Goal: Information Seeking & Learning: Learn about a topic

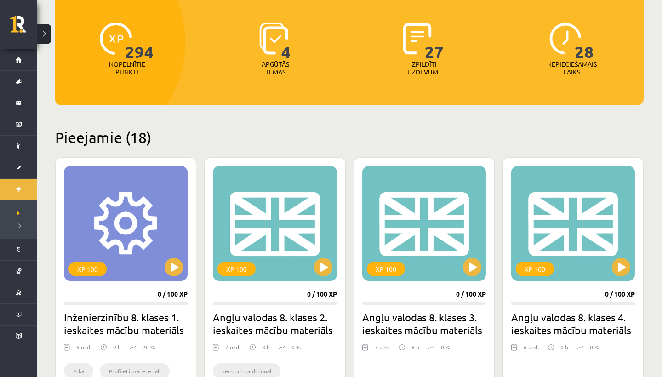
scroll to position [115, 0]
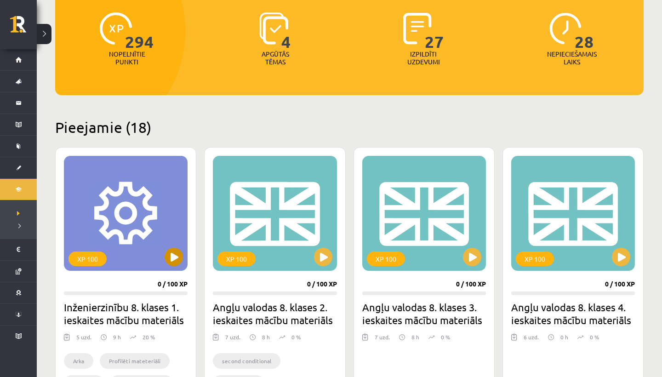
click at [169, 257] on button at bounding box center [173, 257] width 18 height 18
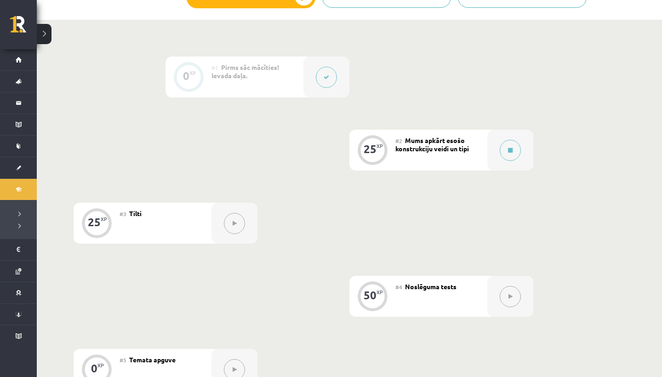
scroll to position [222, 0]
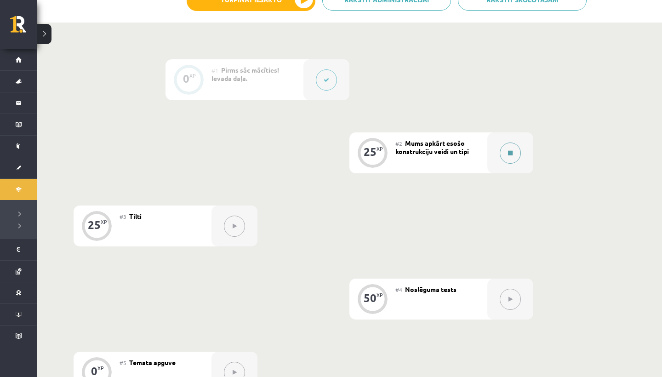
click at [510, 158] on button at bounding box center [509, 152] width 21 height 21
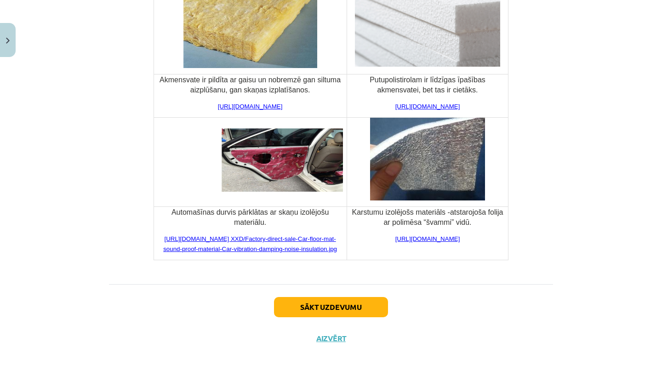
click at [320, 305] on button "Sākt uzdevumu" at bounding box center [331, 307] width 114 height 20
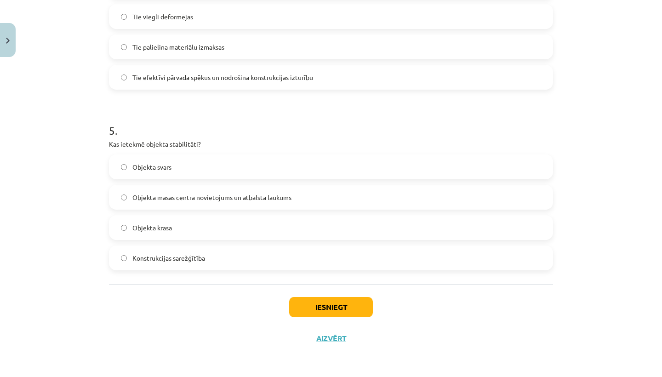
scroll to position [798, 0]
click at [321, 307] on button "Iesniegt" at bounding box center [331, 307] width 84 height 20
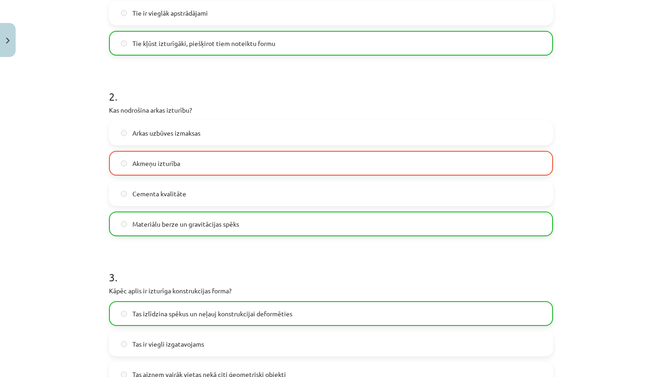
scroll to position [289, 0]
drag, startPoint x: 321, startPoint y: 307, endPoint x: 153, endPoint y: 164, distance: 220.3
click at [153, 164] on span "Akmeņu izturība" at bounding box center [156, 164] width 48 height 10
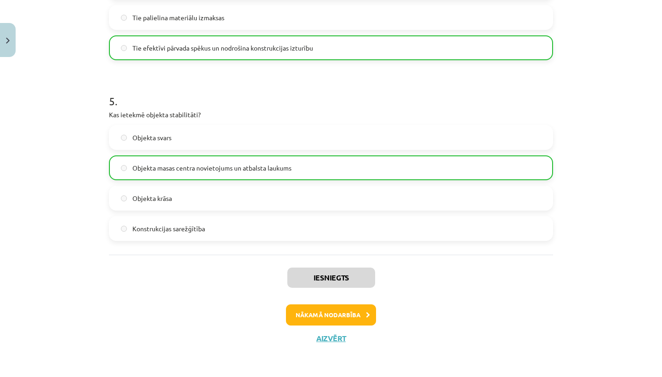
click at [339, 313] on button "Nākamā nodarbība" at bounding box center [331, 314] width 90 height 21
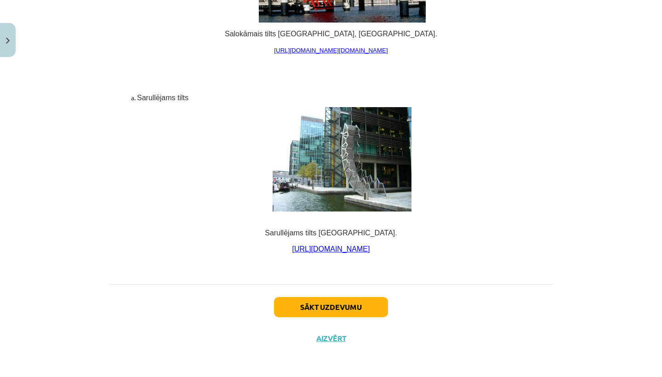
scroll to position [6172, 0]
click at [320, 310] on button "Sākt uzdevumu" at bounding box center [331, 307] width 114 height 20
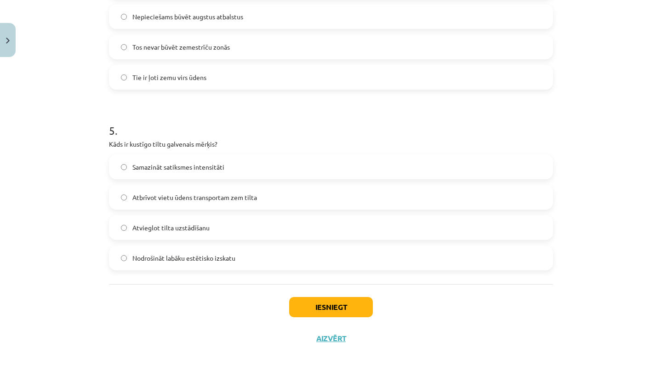
scroll to position [798, 0]
click at [307, 304] on button "Iesniegt" at bounding box center [331, 307] width 84 height 20
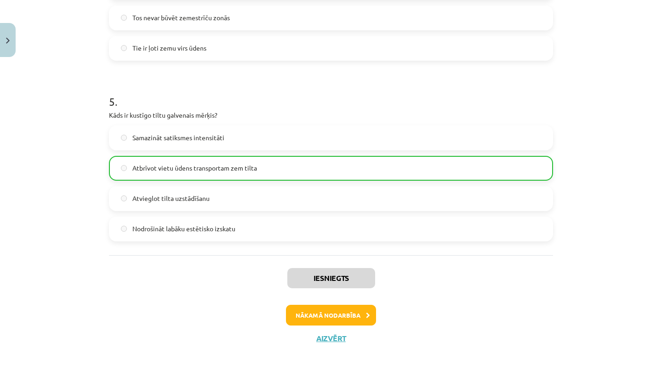
scroll to position [870, 0]
click at [335, 314] on button "Nākamā nodarbība" at bounding box center [331, 315] width 90 height 21
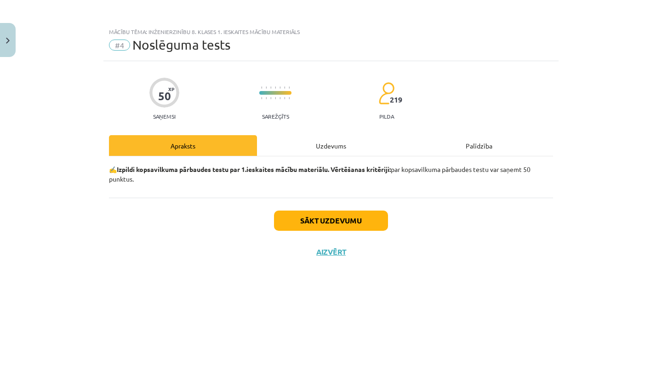
drag, startPoint x: 335, startPoint y: 314, endPoint x: 290, endPoint y: 227, distance: 97.2
click at [290, 227] on button "Sākt uzdevumu" at bounding box center [331, 220] width 114 height 20
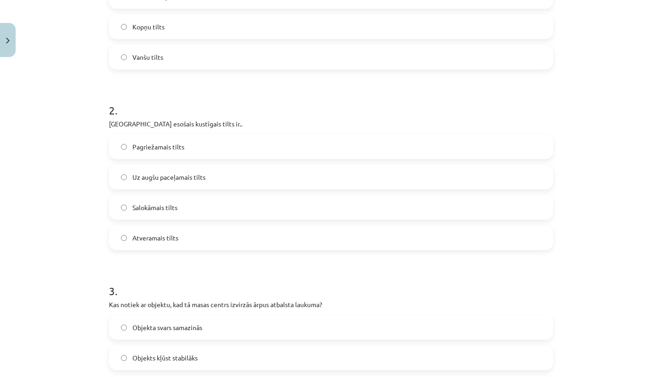
scroll to position [279, 0]
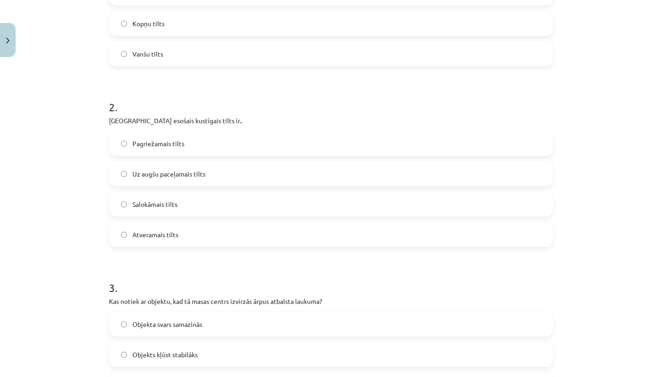
click at [119, 147] on label "Pagriežamais tilts" at bounding box center [331, 143] width 442 height 23
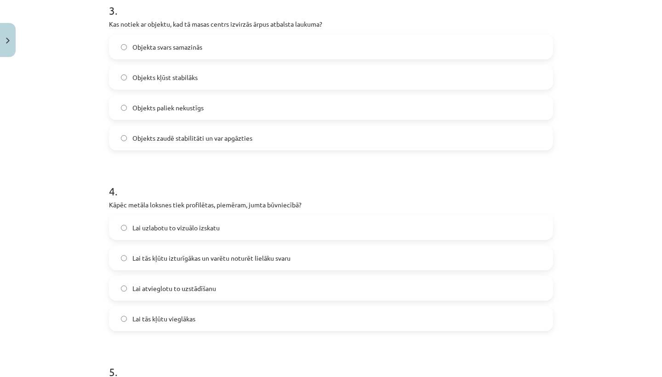
scroll to position [555, 0]
drag, startPoint x: 119, startPoint y: 147, endPoint x: 141, endPoint y: 135, distance: 25.3
click at [141, 135] on span "Objekts zaudē stabilitāti un var apgāzties" at bounding box center [192, 139] width 120 height 10
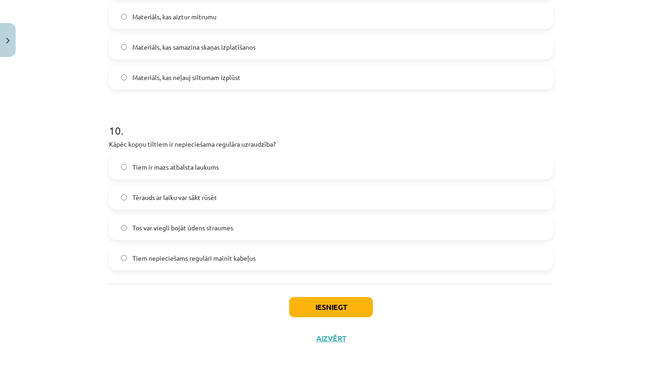
scroll to position [1701, 0]
click at [317, 306] on button "Iesniegt" at bounding box center [331, 307] width 84 height 20
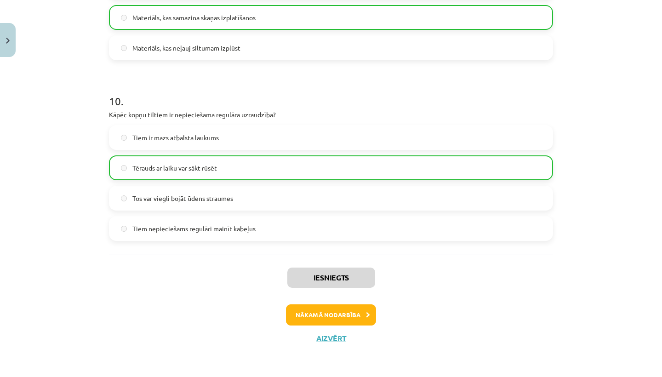
scroll to position [1730, 0]
click at [331, 315] on button "Nākamā nodarbība" at bounding box center [331, 314] width 90 height 21
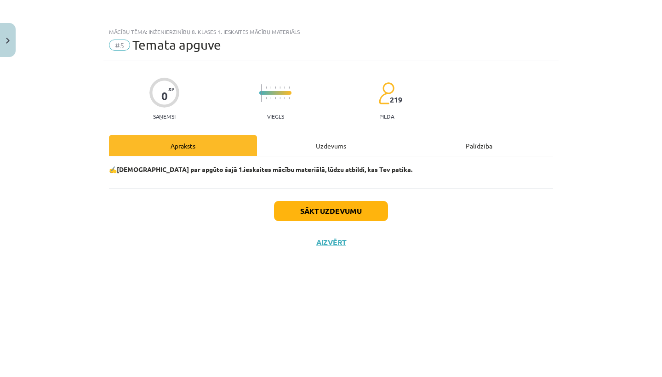
scroll to position [0, 0]
drag, startPoint x: 331, startPoint y: 315, endPoint x: 312, endPoint y: 214, distance: 102.4
click at [312, 214] on button "Sākt uzdevumu" at bounding box center [331, 211] width 114 height 20
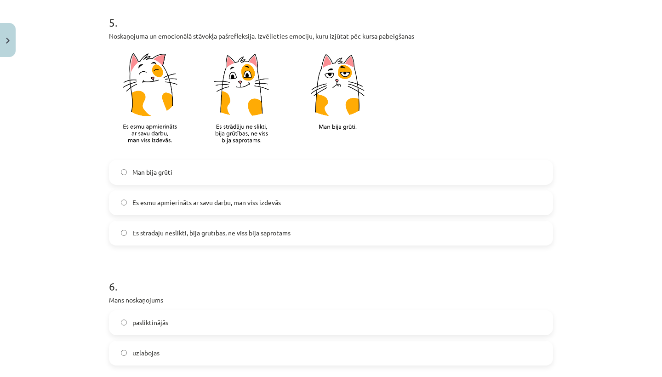
scroll to position [692, 0]
drag, startPoint x: 122, startPoint y: 111, endPoint x: 127, endPoint y: 203, distance: 92.4
click at [127, 203] on label "Es esmu apmierināts ar savu darbu, man viss izdevās" at bounding box center [331, 203] width 442 height 23
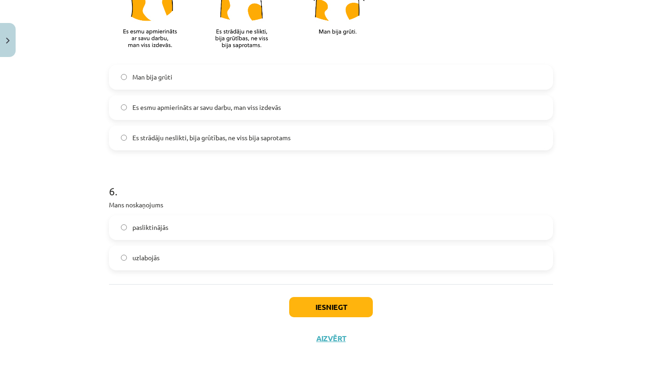
scroll to position [789, 0]
click at [337, 307] on button "Iesniegt" at bounding box center [331, 307] width 84 height 20
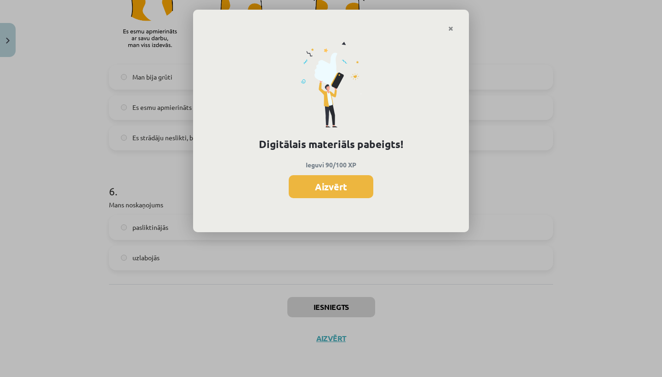
click at [334, 183] on button "Aizvērt" at bounding box center [330, 186] width 85 height 23
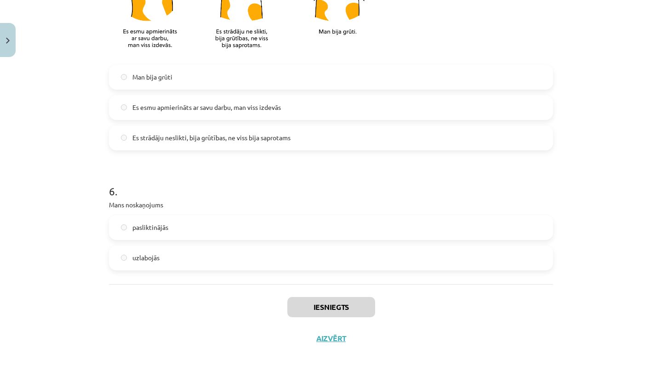
drag, startPoint x: 127, startPoint y: 203, endPoint x: 339, endPoint y: 336, distance: 250.3
click at [339, 336] on button "Aizvērt" at bounding box center [330, 338] width 35 height 9
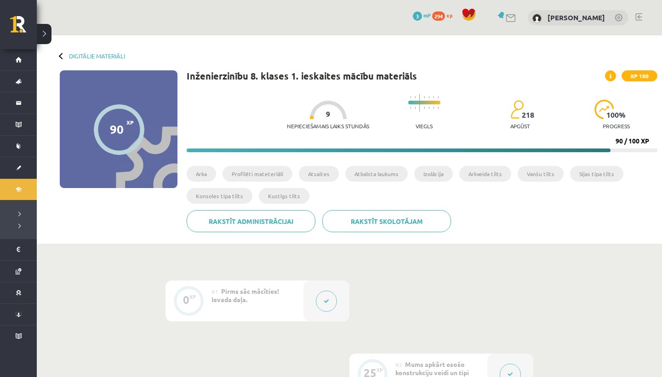
scroll to position [0, 0]
drag, startPoint x: 339, startPoint y: 336, endPoint x: 85, endPoint y: 51, distance: 382.0
click at [85, 51] on div "Digitālie materiāli 90 XP XP 100 90 / 100 XP Inženierzinību 8. klases 1. ieskai…" at bounding box center [349, 139] width 625 height 208
drag, startPoint x: 85, startPoint y: 51, endPoint x: 94, endPoint y: 54, distance: 9.9
click at [94, 54] on link "Digitālie materiāli" at bounding box center [97, 55] width 56 height 7
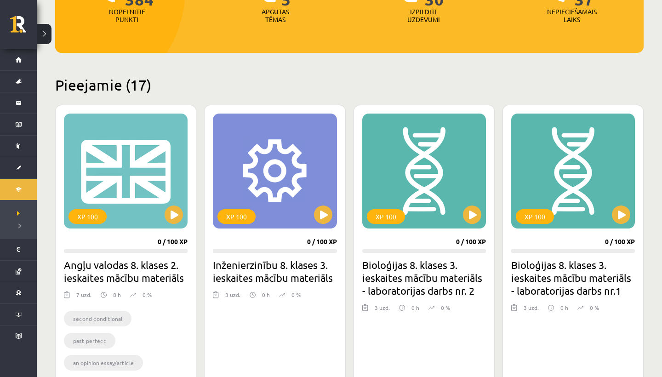
scroll to position [159, 0]
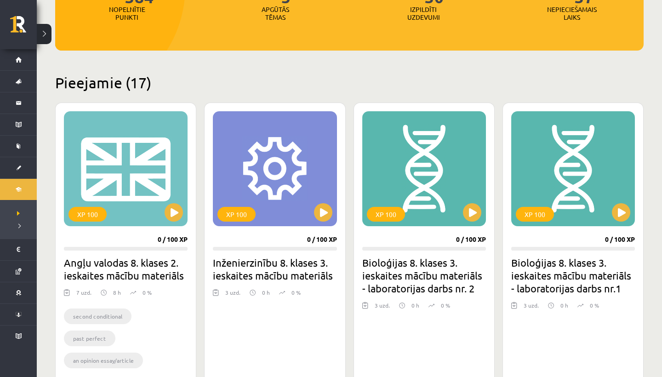
click at [170, 216] on button at bounding box center [173, 212] width 18 height 18
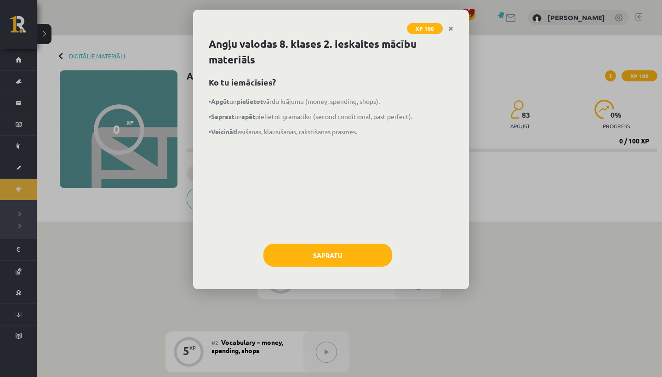
click at [324, 261] on button "Sapratu" at bounding box center [327, 254] width 129 height 23
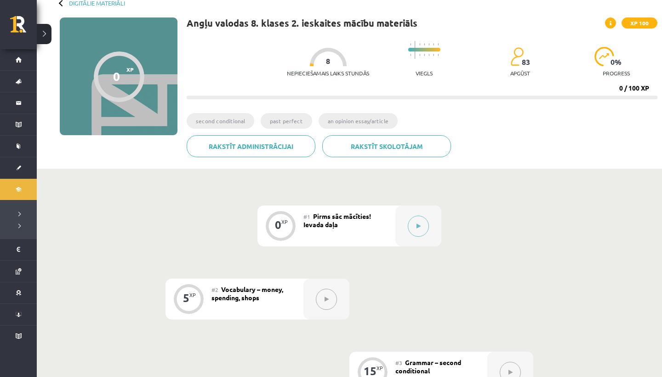
scroll to position [65, 0]
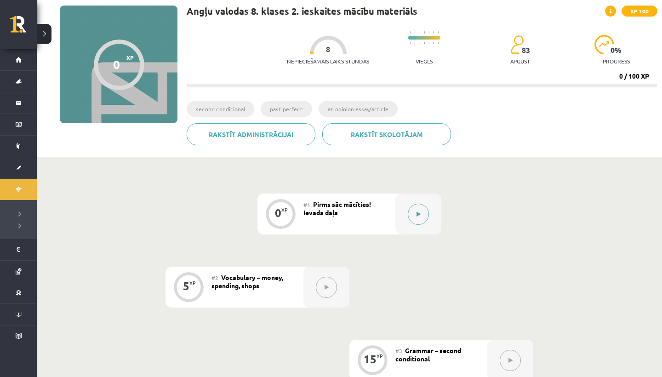
drag, startPoint x: 324, startPoint y: 261, endPoint x: 424, endPoint y: 212, distance: 110.9
click at [424, 212] on button at bounding box center [417, 214] width 21 height 21
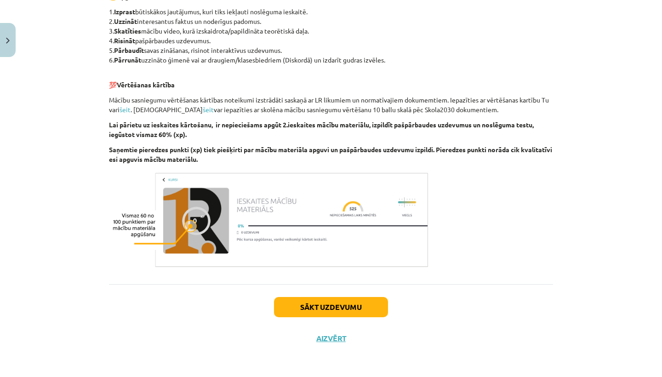
scroll to position [467, 0]
drag, startPoint x: 424, startPoint y: 212, endPoint x: 311, endPoint y: 306, distance: 147.0
click at [311, 306] on button "Sākt uzdevumu" at bounding box center [331, 307] width 114 height 20
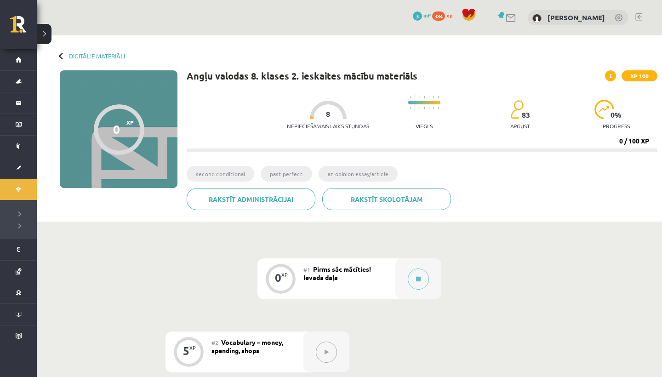
scroll to position [65, 0]
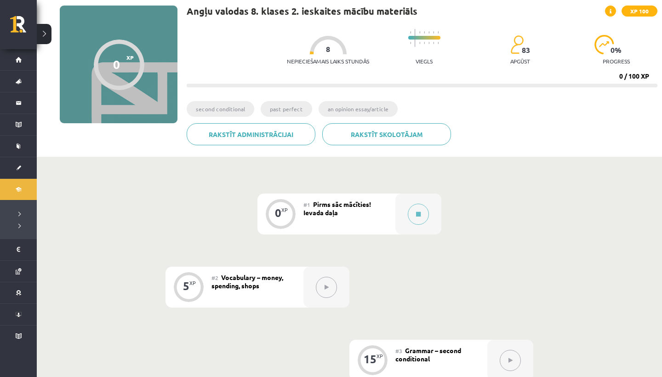
click at [414, 216] on button at bounding box center [417, 214] width 21 height 21
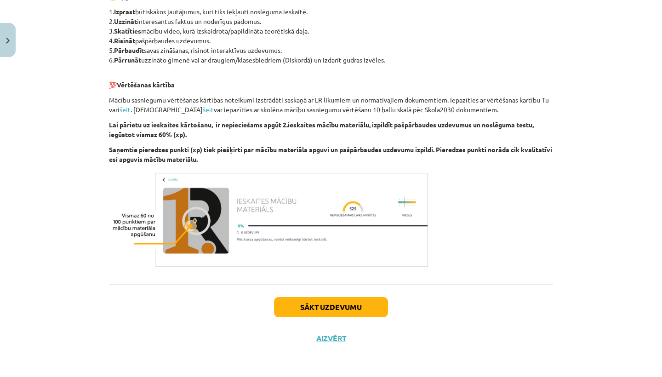
scroll to position [467, 0]
click at [313, 307] on button "Sākt uzdevumu" at bounding box center [331, 307] width 114 height 20
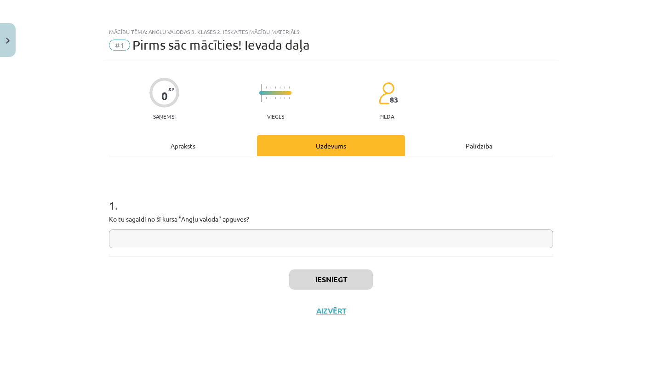
click at [130, 237] on input "text" at bounding box center [331, 238] width 444 height 19
type input "**********"
click at [324, 277] on button "Iesniegt" at bounding box center [331, 279] width 84 height 20
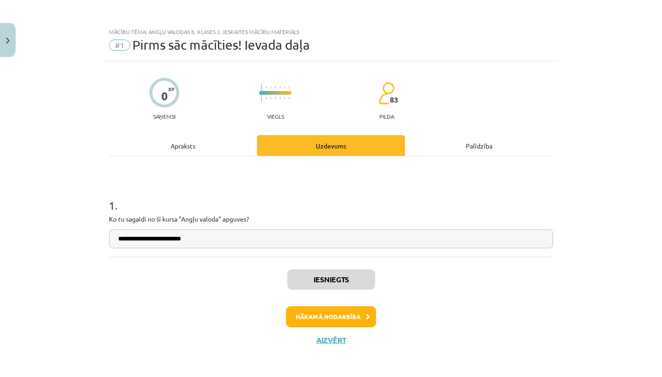
click at [315, 306] on button "Nākamā nodarbība" at bounding box center [331, 316] width 90 height 21
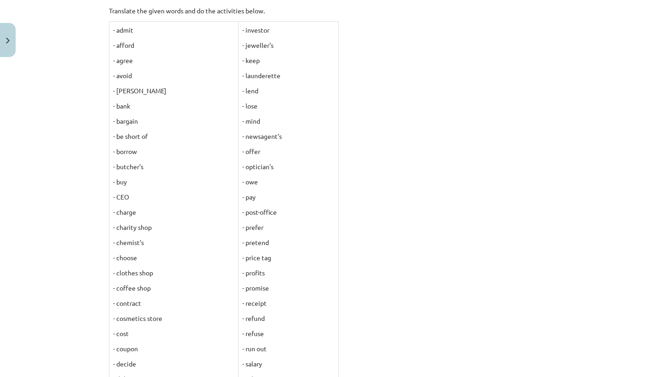
scroll to position [154, 0]
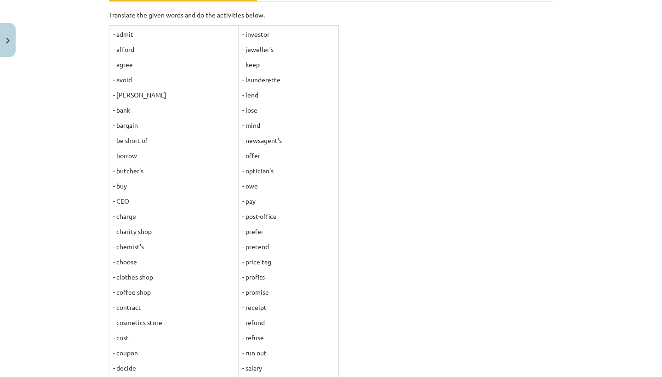
click at [75, 67] on div "Mācību tēma: Angļu valodas 8. klases 2. ieskaites mācību materiāls #2 Vocabular…" at bounding box center [331, 188] width 662 height 377
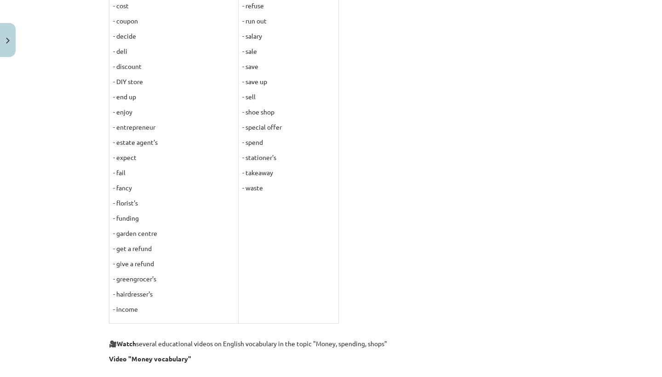
scroll to position [490, 0]
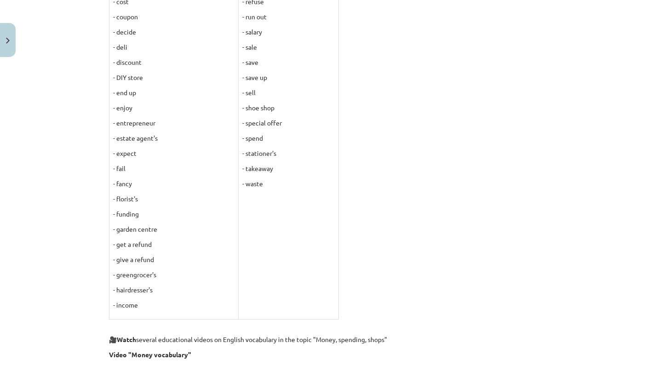
click at [75, 63] on div "Mācību tēma: Angļu valodas 8. klases 2. ieskaites mācību materiāls #2 Vocabular…" at bounding box center [331, 188] width 662 height 377
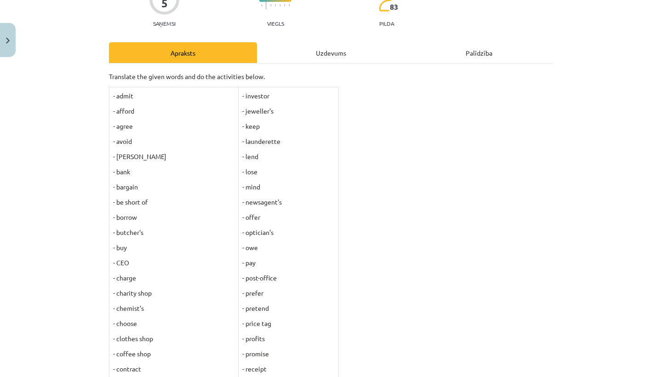
scroll to position [100, 0]
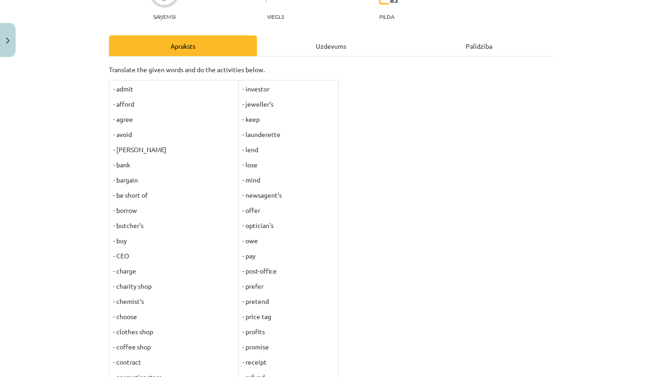
click at [81, 77] on div "Mācību tēma: Angļu valodas 8. klases 2. ieskaites mācību materiāls #2 Vocabular…" at bounding box center [331, 188] width 662 height 377
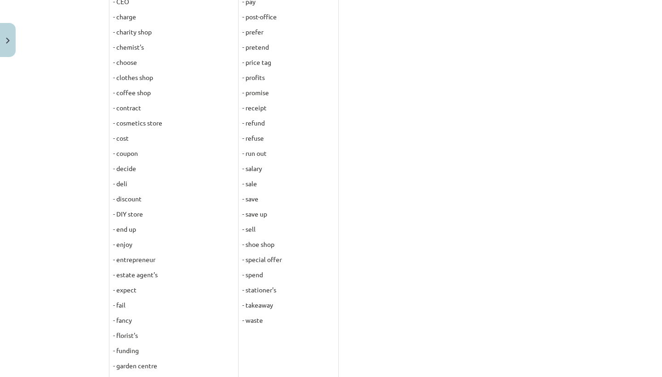
scroll to position [353, 0]
click at [153, 108] on p "- contract" at bounding box center [173, 109] width 121 height 10
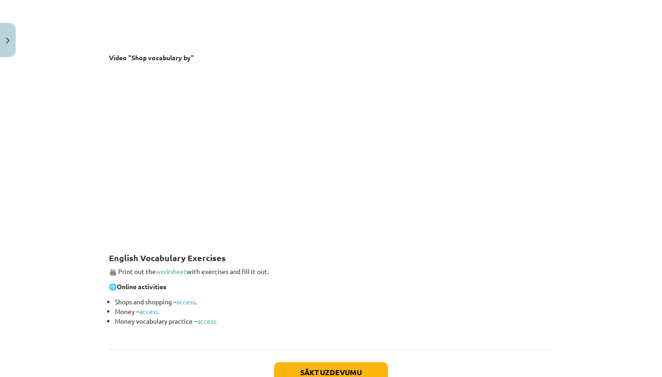
scroll to position [997, 0]
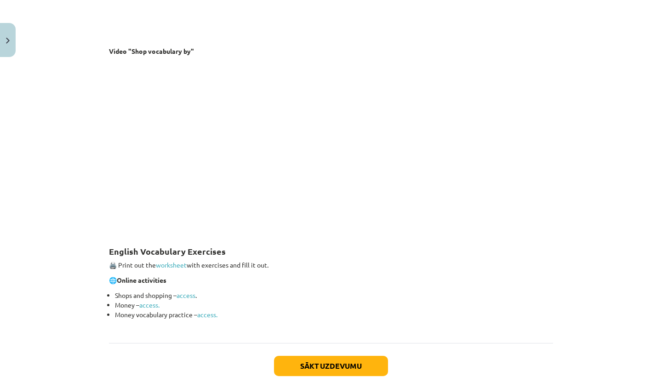
click at [310, 368] on button "Sākt uzdevumu" at bounding box center [331, 366] width 114 height 20
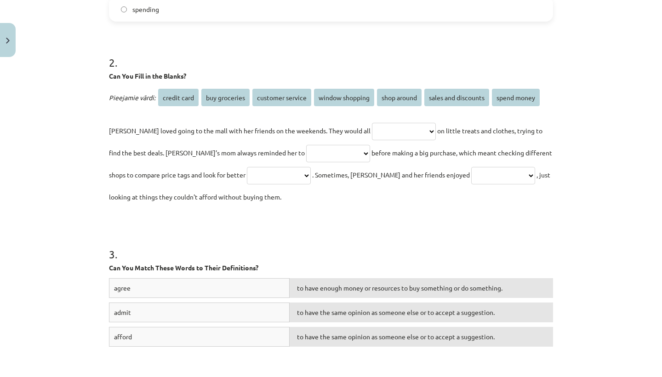
scroll to position [320, 0]
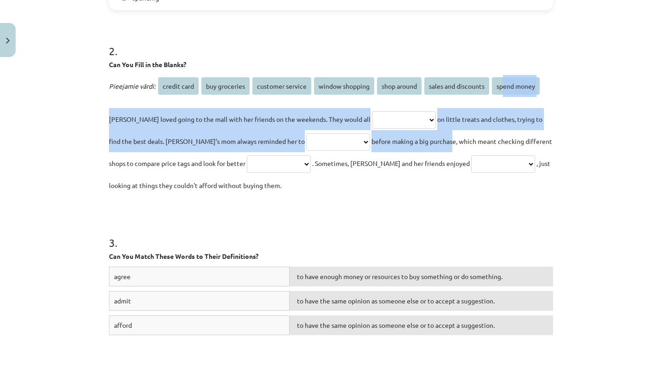
drag, startPoint x: 125, startPoint y: 185, endPoint x: 405, endPoint y: 126, distance: 286.0
click at [405, 126] on div "**********" at bounding box center [331, 135] width 444 height 121
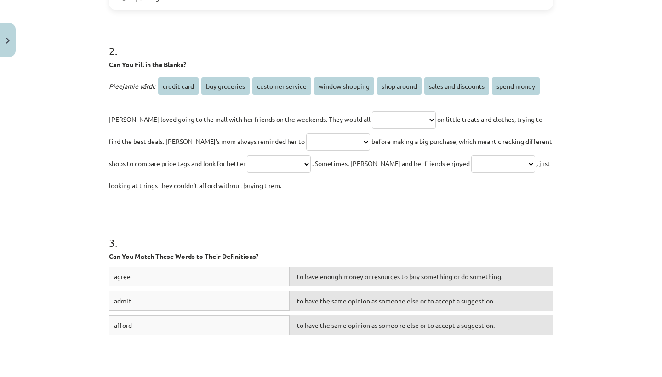
click at [562, 72] on div "**********" at bounding box center [331, 188] width 662 height 377
select select "**********"
drag, startPoint x: 407, startPoint y: 120, endPoint x: 328, endPoint y: 84, distance: 87.6
click at [328, 84] on span "window shopping" at bounding box center [344, 85] width 60 height 17
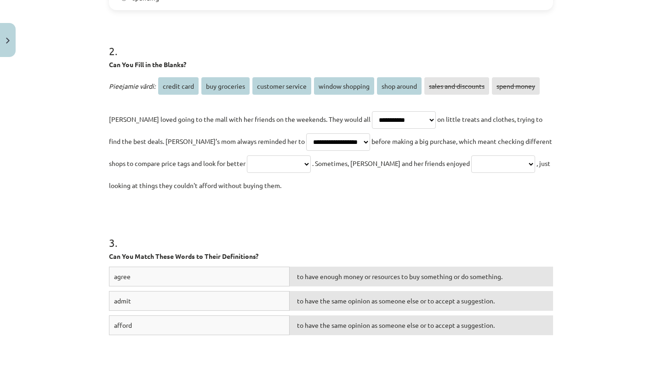
select select "**********"
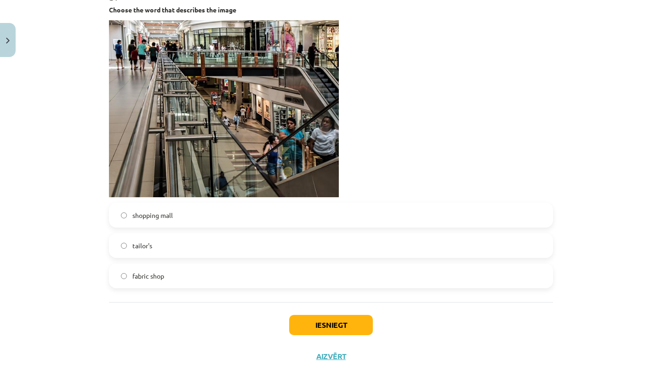
scroll to position [953, 0]
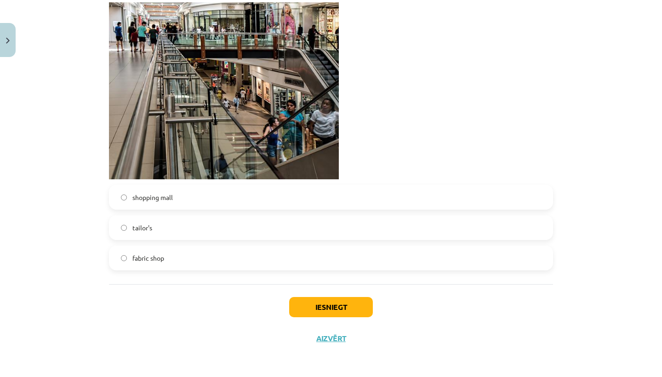
drag, startPoint x: 125, startPoint y: 136, endPoint x: 311, endPoint y: 311, distance: 256.1
click at [311, 311] on button "Iesniegt" at bounding box center [331, 307] width 84 height 20
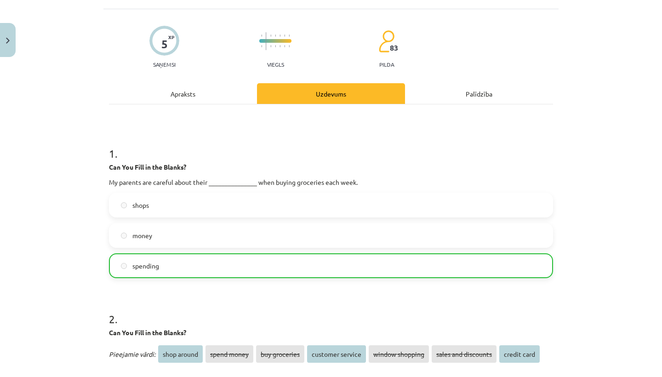
scroll to position [0, 0]
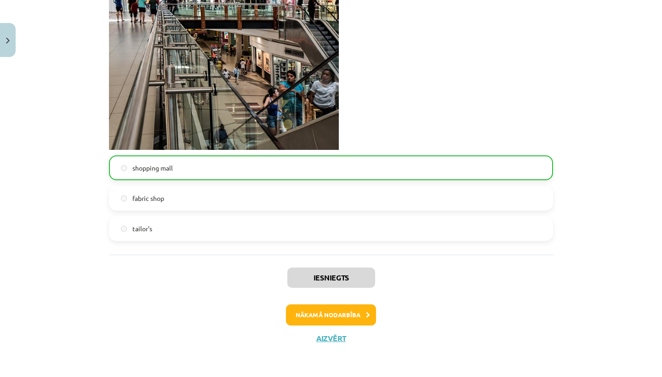
drag, startPoint x: 311, startPoint y: 311, endPoint x: 345, endPoint y: 316, distance: 33.5
click at [345, 316] on button "Nākamā nodarbība" at bounding box center [331, 314] width 90 height 21
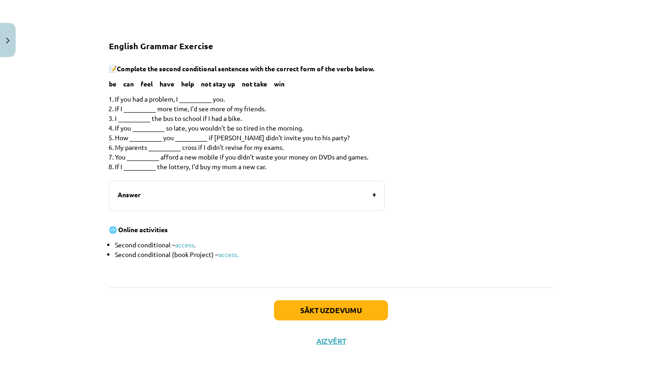
scroll to position [564, 0]
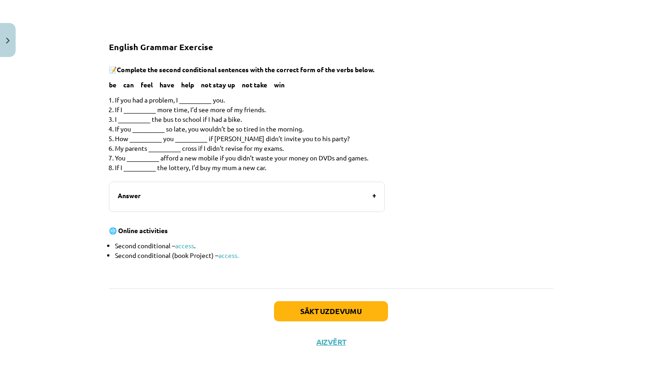
click at [322, 338] on button "Aizvērt" at bounding box center [330, 342] width 29 height 8
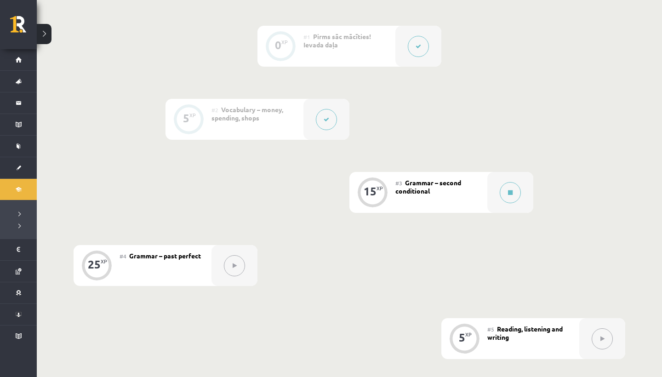
scroll to position [216, 0]
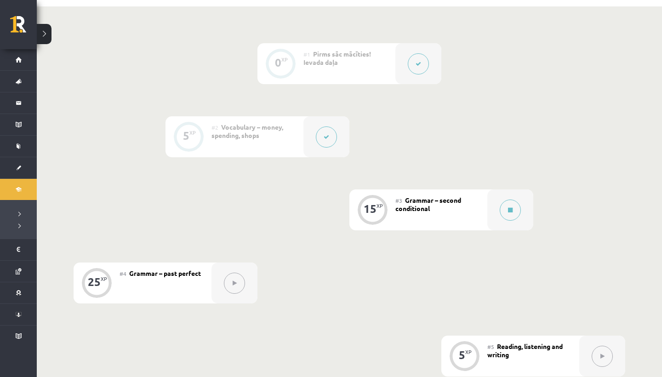
click at [508, 212] on icon at bounding box center [510, 210] width 5 height 6
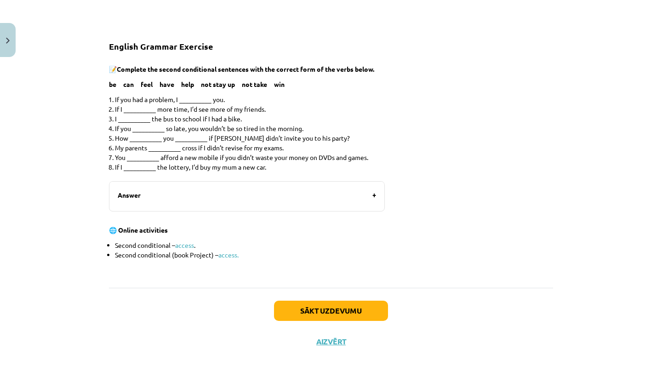
scroll to position [564, 0]
click at [305, 312] on button "Sākt uzdevumu" at bounding box center [331, 311] width 114 height 20
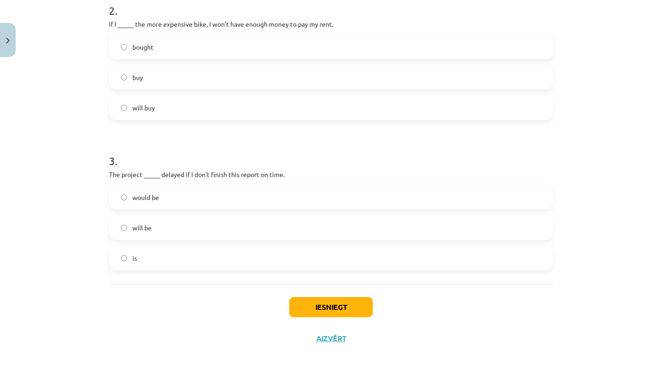
scroll to position [346, 0]
click at [305, 306] on button "Iesniegt" at bounding box center [331, 307] width 84 height 20
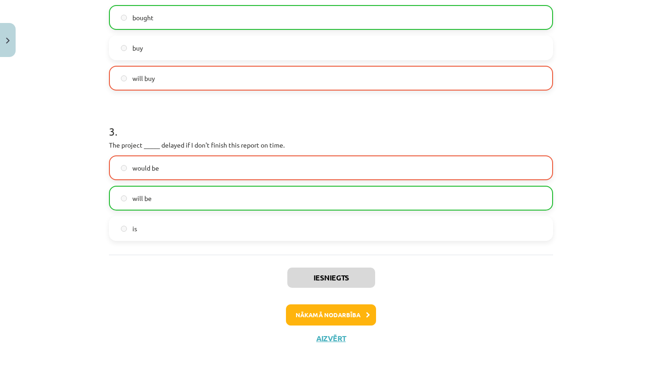
scroll to position [357, 0]
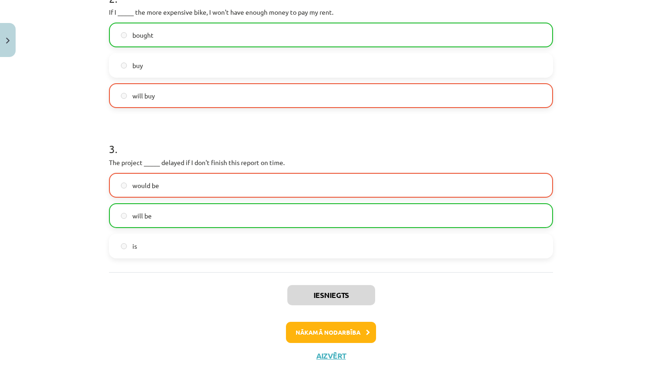
click at [305, 330] on button "Nākamā nodarbība" at bounding box center [331, 332] width 90 height 21
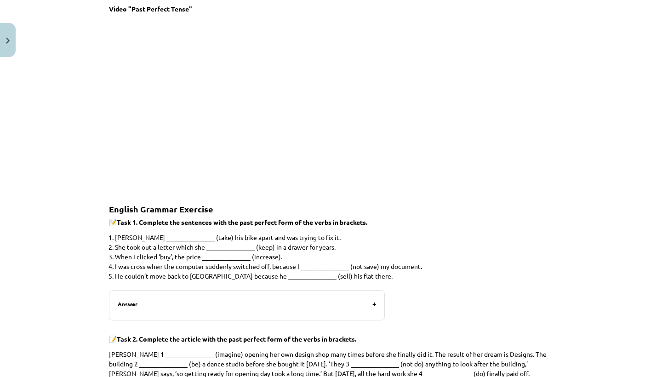
scroll to position [764, 0]
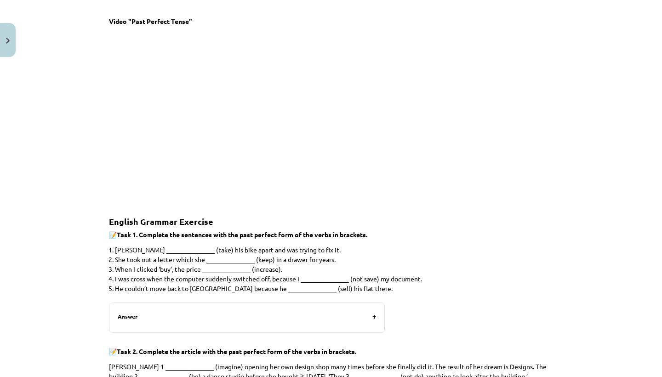
click at [373, 312] on label "Answer" at bounding box center [246, 316] width 275 height 27
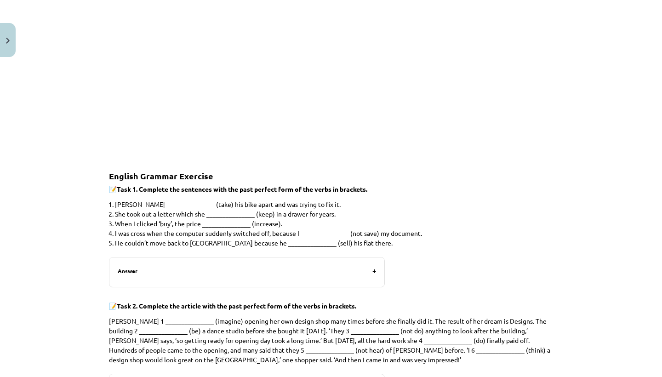
scroll to position [814, 0]
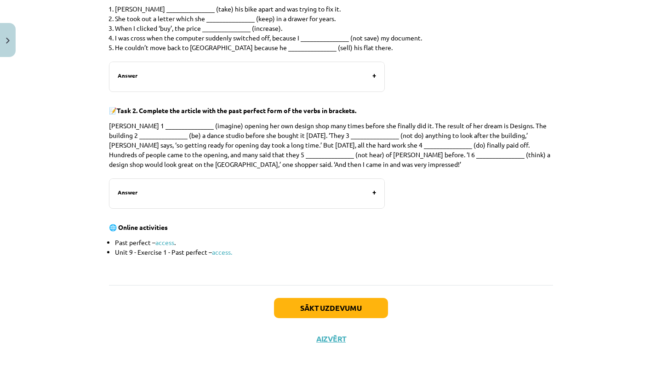
click at [299, 309] on button "Sākt uzdevumu" at bounding box center [331, 308] width 114 height 20
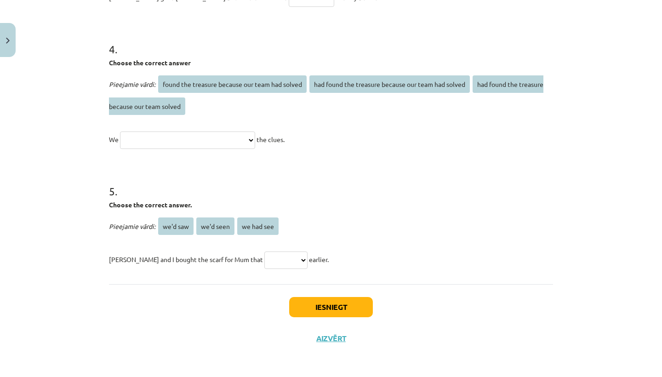
scroll to position [517, 0]
drag, startPoint x: 299, startPoint y: 309, endPoint x: 331, endPoint y: 339, distance: 44.8
click at [331, 339] on button "Aizvērt" at bounding box center [330, 338] width 35 height 9
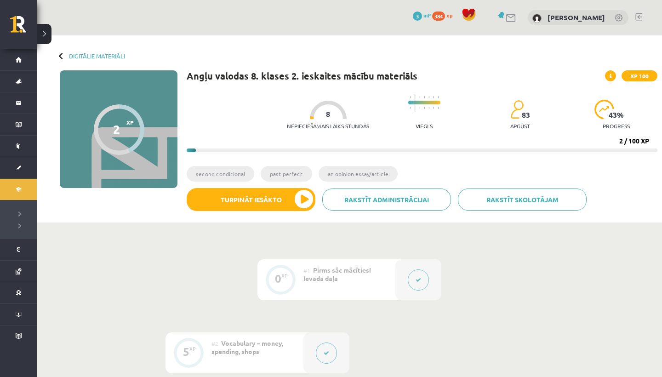
scroll to position [0, 0]
click at [76, 54] on link "Digitālie materiāli" at bounding box center [97, 55] width 56 height 7
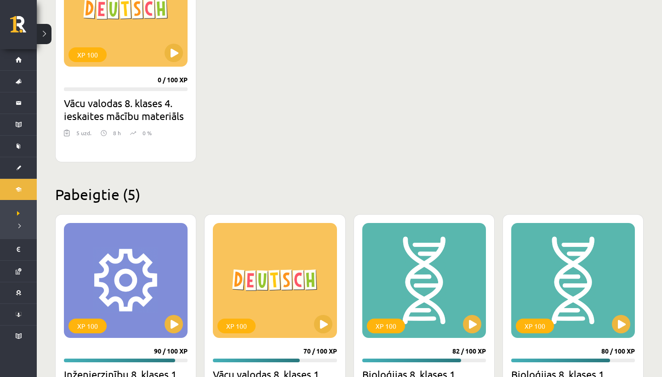
scroll to position [1350, 0]
